Goal: Find specific page/section: Find specific page/section

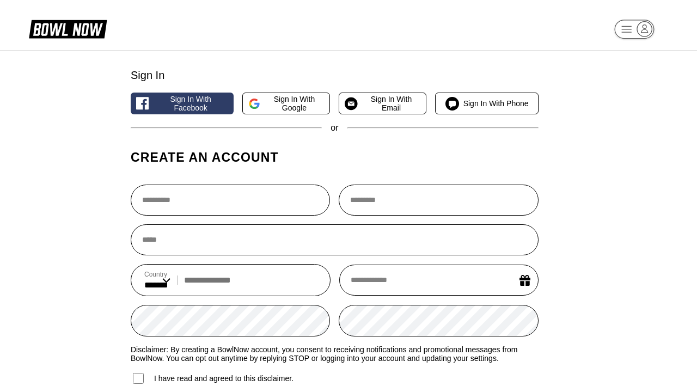
select select "**"
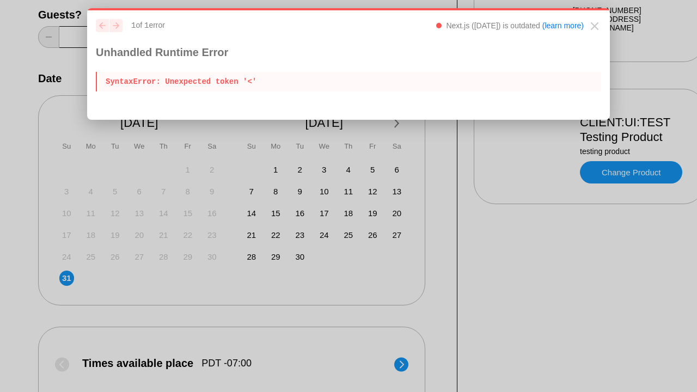
scroll to position [239, 24]
